Goal: Task Accomplishment & Management: Manage account settings

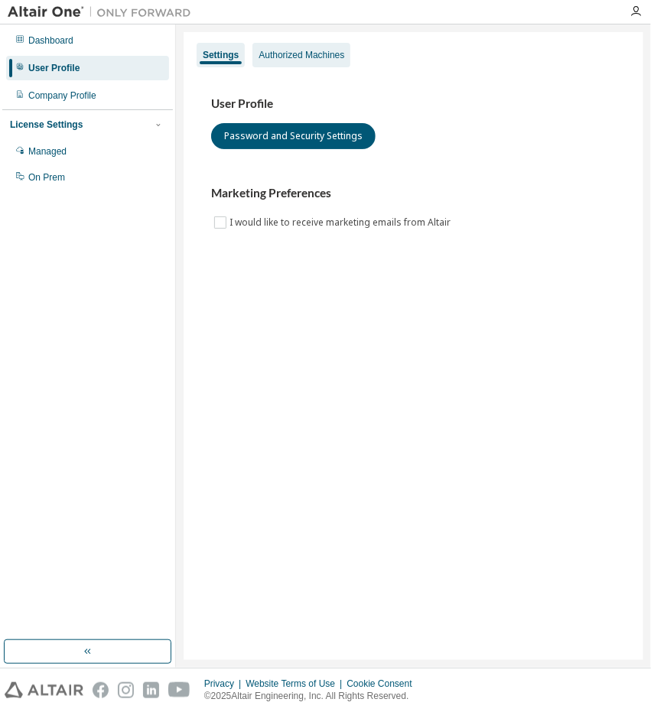
click at [300, 60] on div "Authorized Machines" at bounding box center [302, 55] width 86 height 12
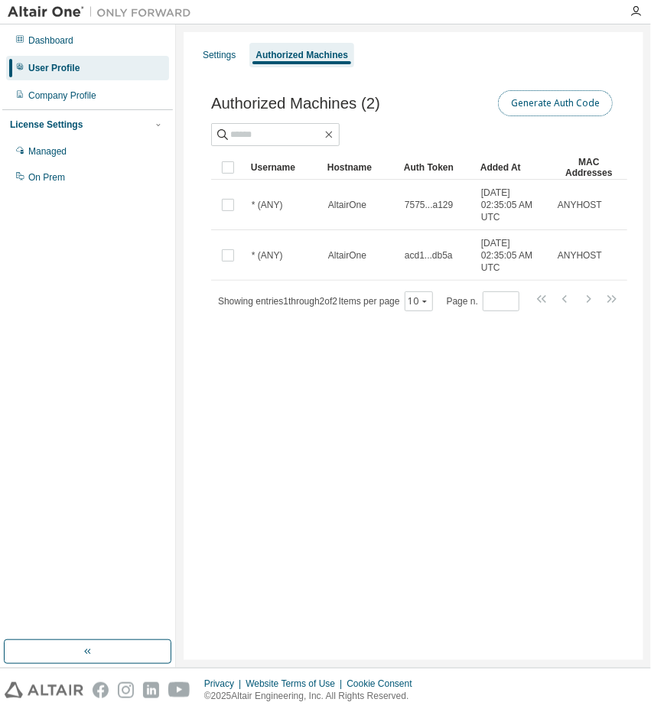
click at [543, 96] on button "Generate Auth Code" at bounding box center [555, 103] width 115 height 26
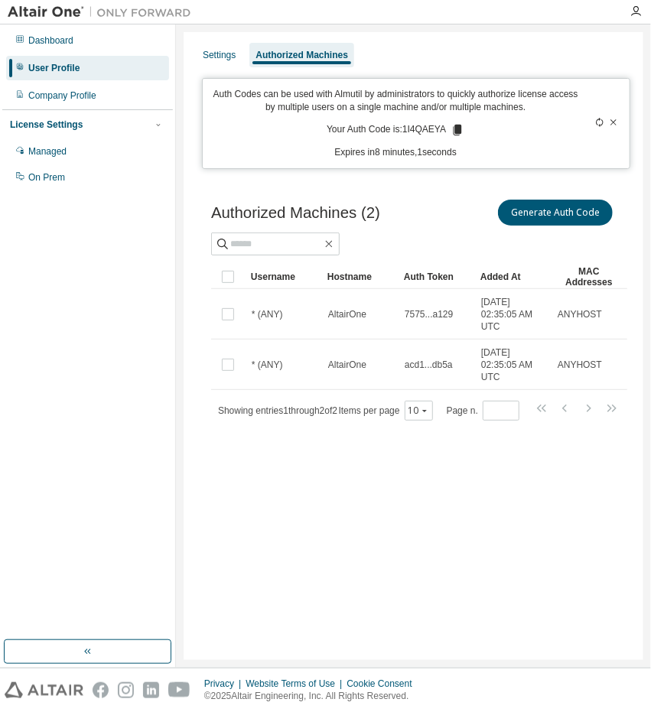
click at [33, 11] on img at bounding box center [103, 12] width 191 height 15
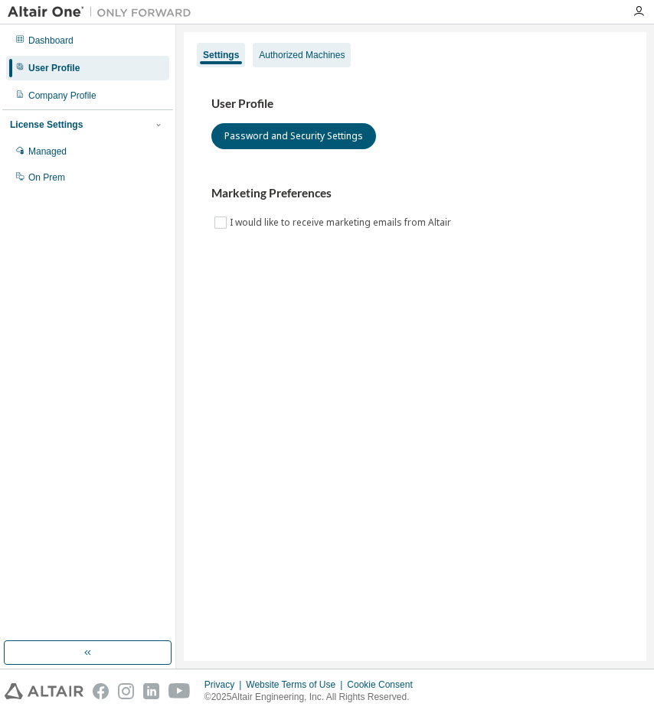
click at [280, 44] on div "Authorized Machines" at bounding box center [302, 55] width 98 height 24
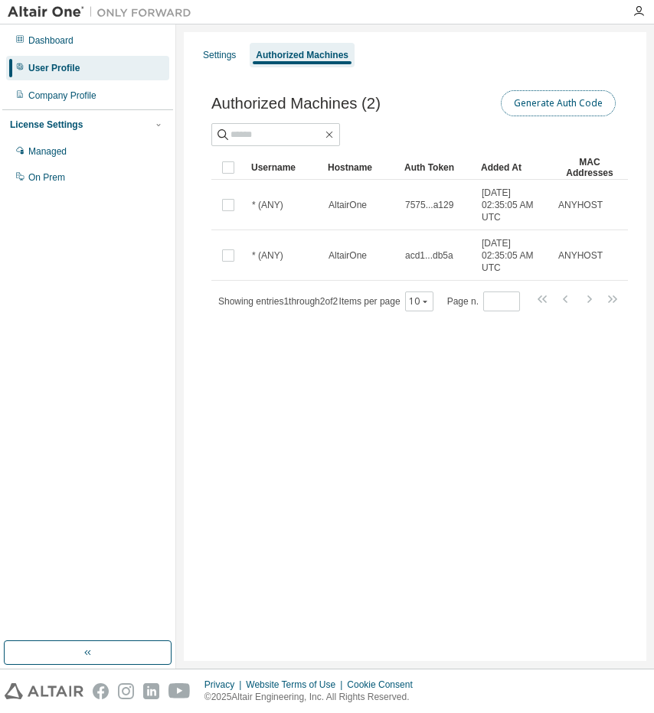
click at [551, 108] on button "Generate Auth Code" at bounding box center [558, 103] width 115 height 26
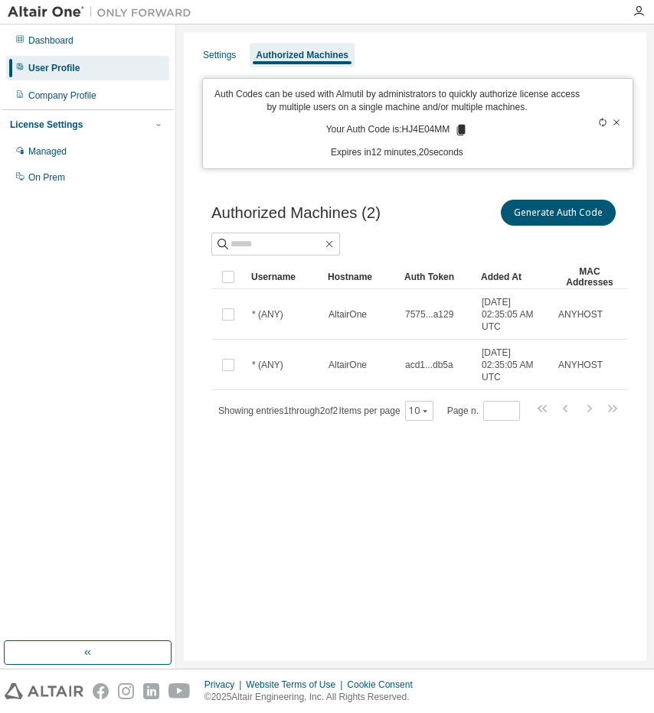
click at [458, 132] on icon at bounding box center [461, 130] width 8 height 11
